Goal: Task Accomplishment & Management: Use online tool/utility

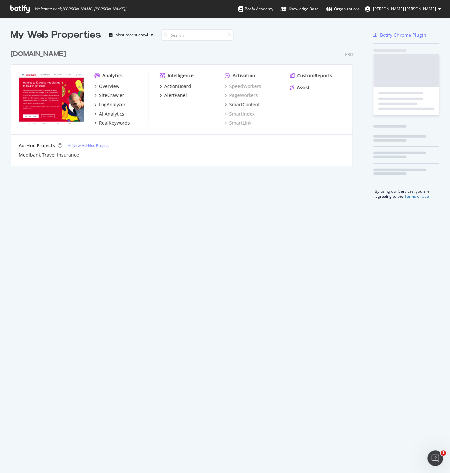
scroll to position [124, 347]
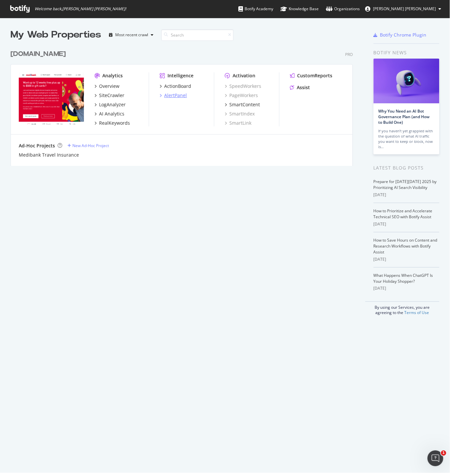
click at [174, 93] on div "AlertPanel" at bounding box center [175, 95] width 23 height 7
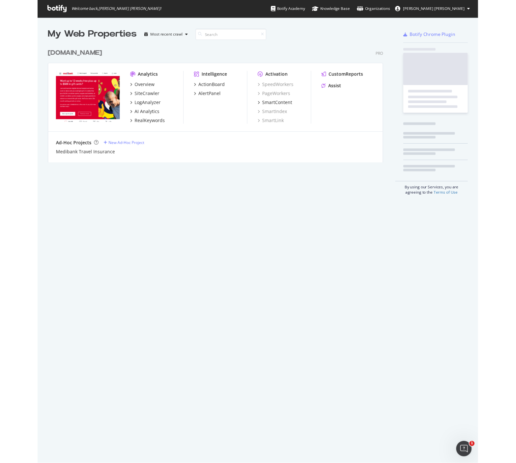
scroll to position [473, 450]
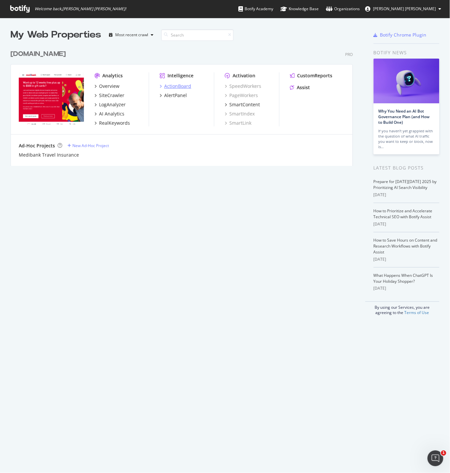
click at [178, 83] on div "ActionBoard" at bounding box center [177, 86] width 27 height 7
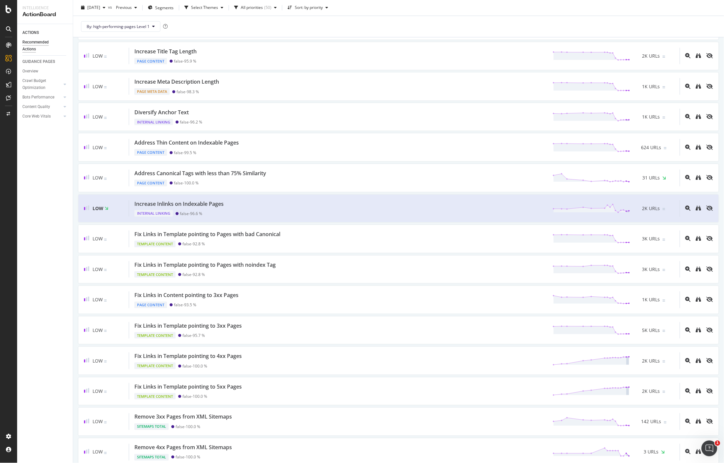
scroll to position [442, 0]
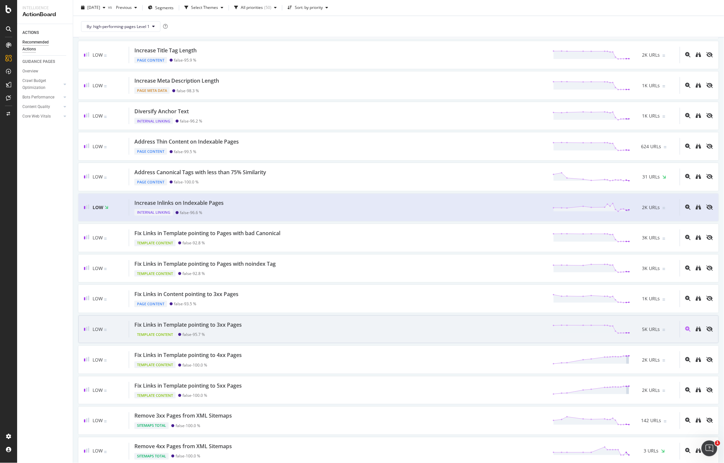
click at [211, 329] on div "Fix Links in Template pointing to 3xx Pages" at bounding box center [187, 325] width 107 height 8
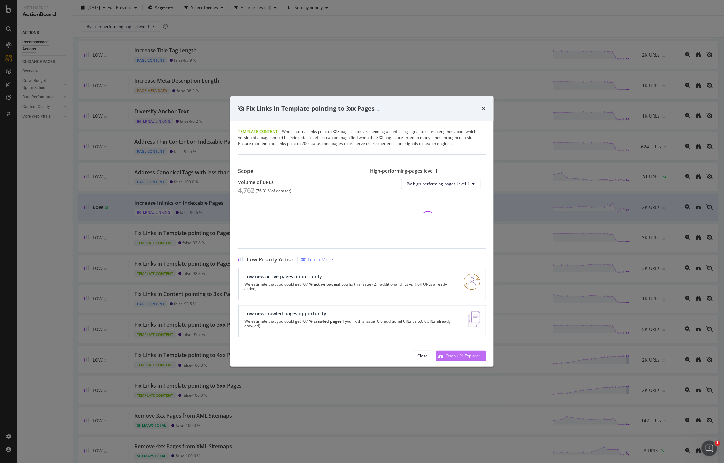
click at [446, 355] on div "Open URL Explorer" at bounding box center [463, 356] width 35 height 6
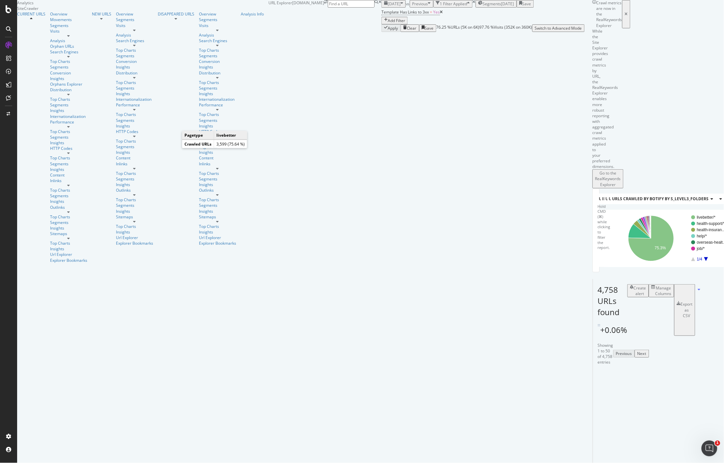
click at [684, 215] on text "livebetter" at bounding box center [692, 217] width 16 height 5
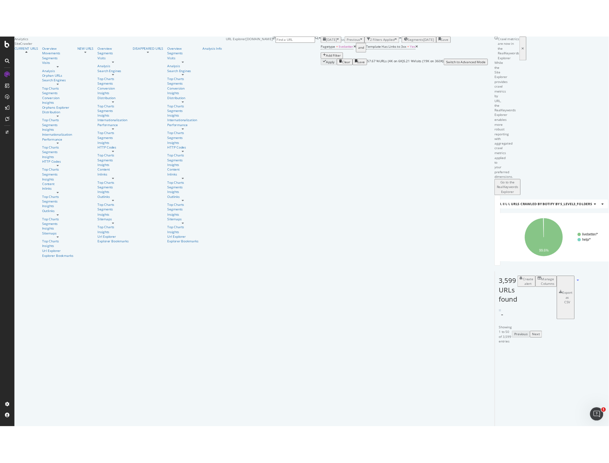
scroll to position [345, 0]
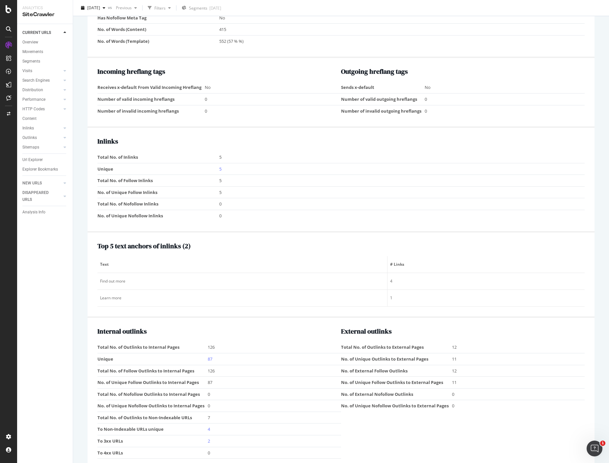
scroll to position [628, 0]
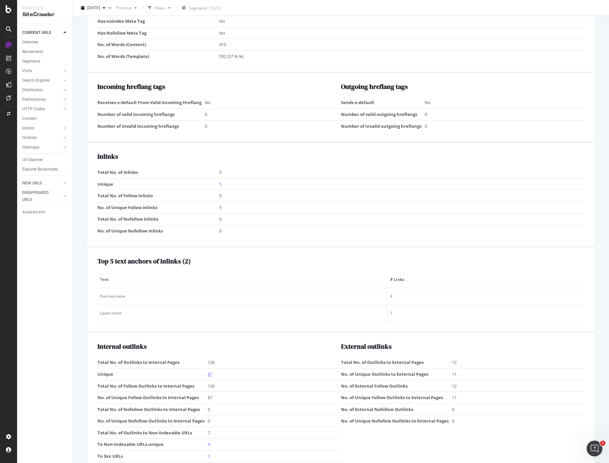
click at [212, 372] on link "87" at bounding box center [210, 374] width 5 height 6
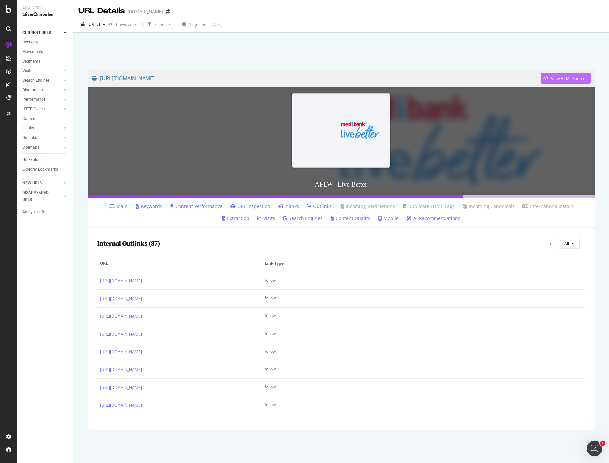
click at [504, 80] on div "View HTML Source" at bounding box center [568, 79] width 34 height 6
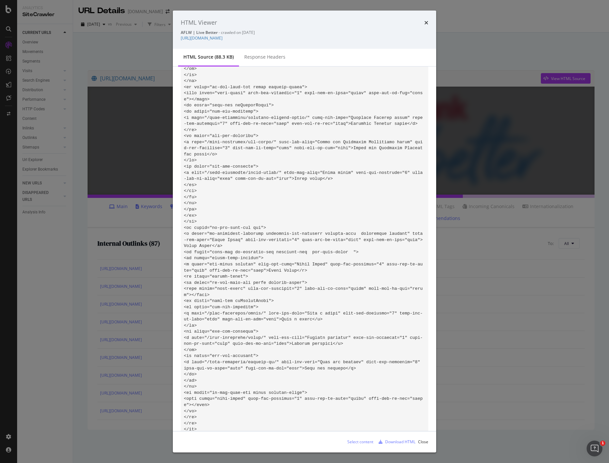
scroll to position [4938, 0]
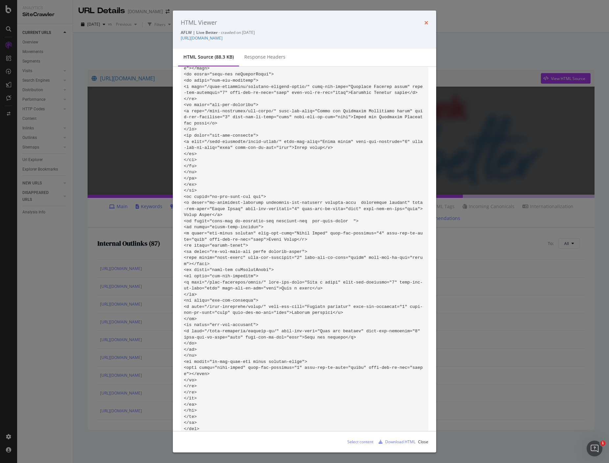
click at [427, 23] on icon "times" at bounding box center [426, 22] width 4 height 5
